Goal: Information Seeking & Learning: Learn about a topic

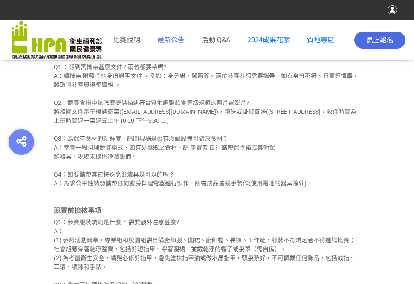
click at [166, 43] on span "最新公告" at bounding box center [170, 40] width 27 height 8
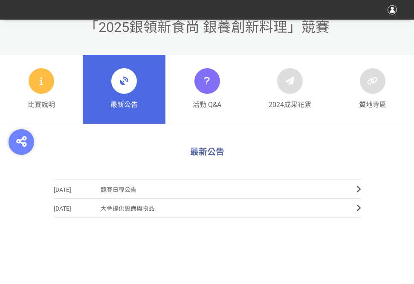
scroll to position [336, 0]
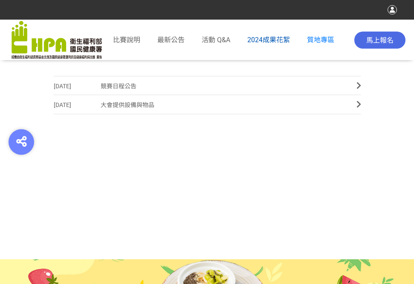
click at [251, 41] on span "2024成果花絮" at bounding box center [268, 40] width 43 height 8
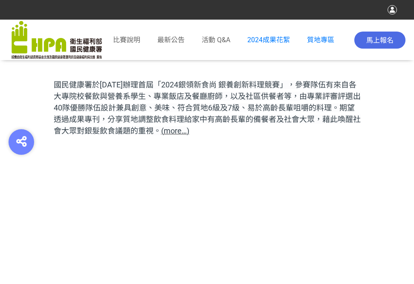
scroll to position [384, 0]
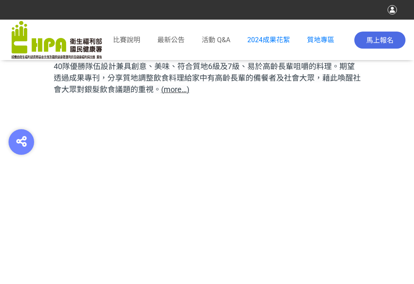
click at [169, 90] on span "(more…)" at bounding box center [175, 89] width 28 height 9
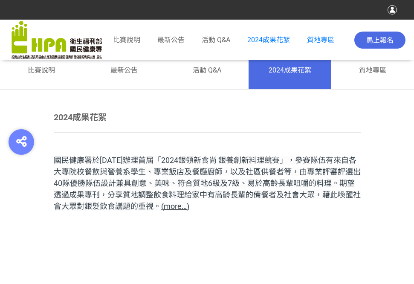
scroll to position [256, 0]
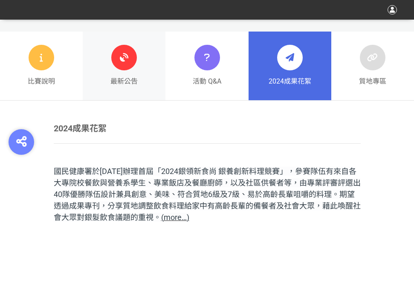
click at [119, 61] on icon at bounding box center [123, 57] width 15 height 15
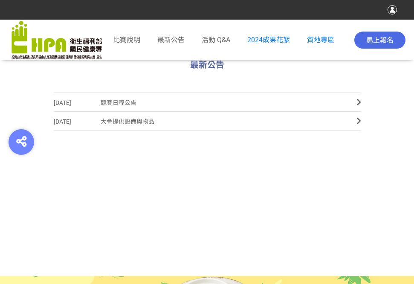
scroll to position [294, 0]
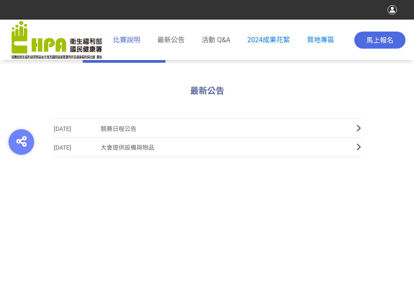
click at [127, 39] on span "比賽說明" at bounding box center [126, 40] width 27 height 8
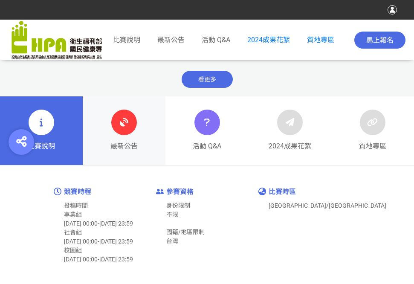
scroll to position [384, 0]
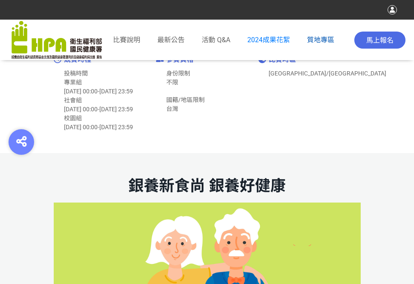
click at [311, 38] on span "質地專區" at bounding box center [320, 40] width 27 height 8
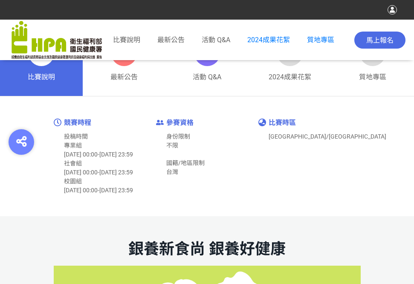
scroll to position [213, 0]
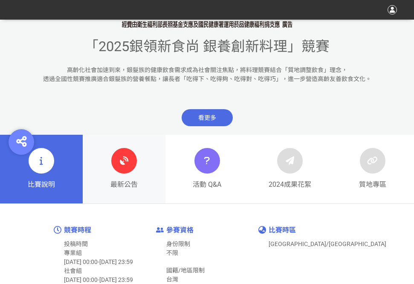
click at [134, 188] on span "最新公告" at bounding box center [124, 185] width 27 height 10
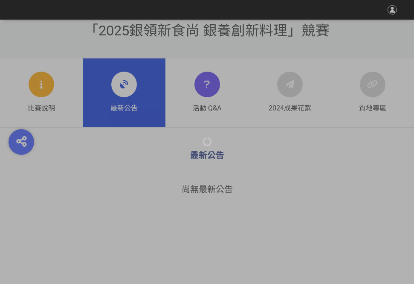
scroll to position [256, 0]
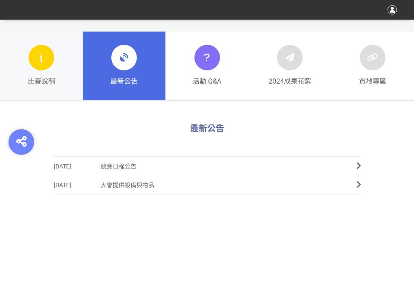
click at [35, 58] on div at bounding box center [42, 58] width 26 height 26
